Goal: Complete application form

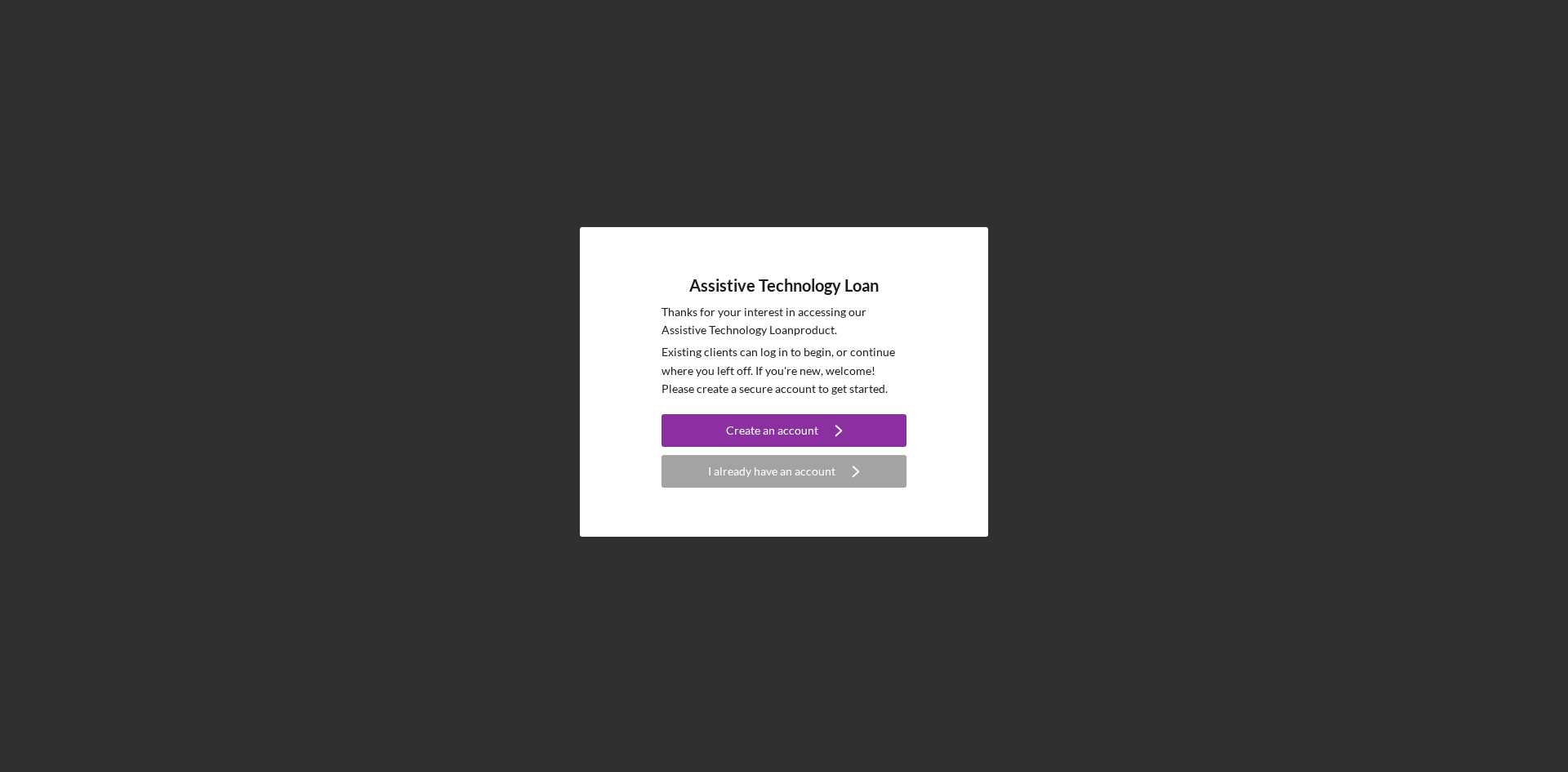
drag, startPoint x: 579, startPoint y: 321, endPoint x: 560, endPoint y: 275, distance: 49.8
click at [579, 320] on div "Assistive Technology Loan Thanks for your interest in accessing our Assistive T…" at bounding box center [784, 382] width 1552 height 764
